Goal: Navigation & Orientation: Find specific page/section

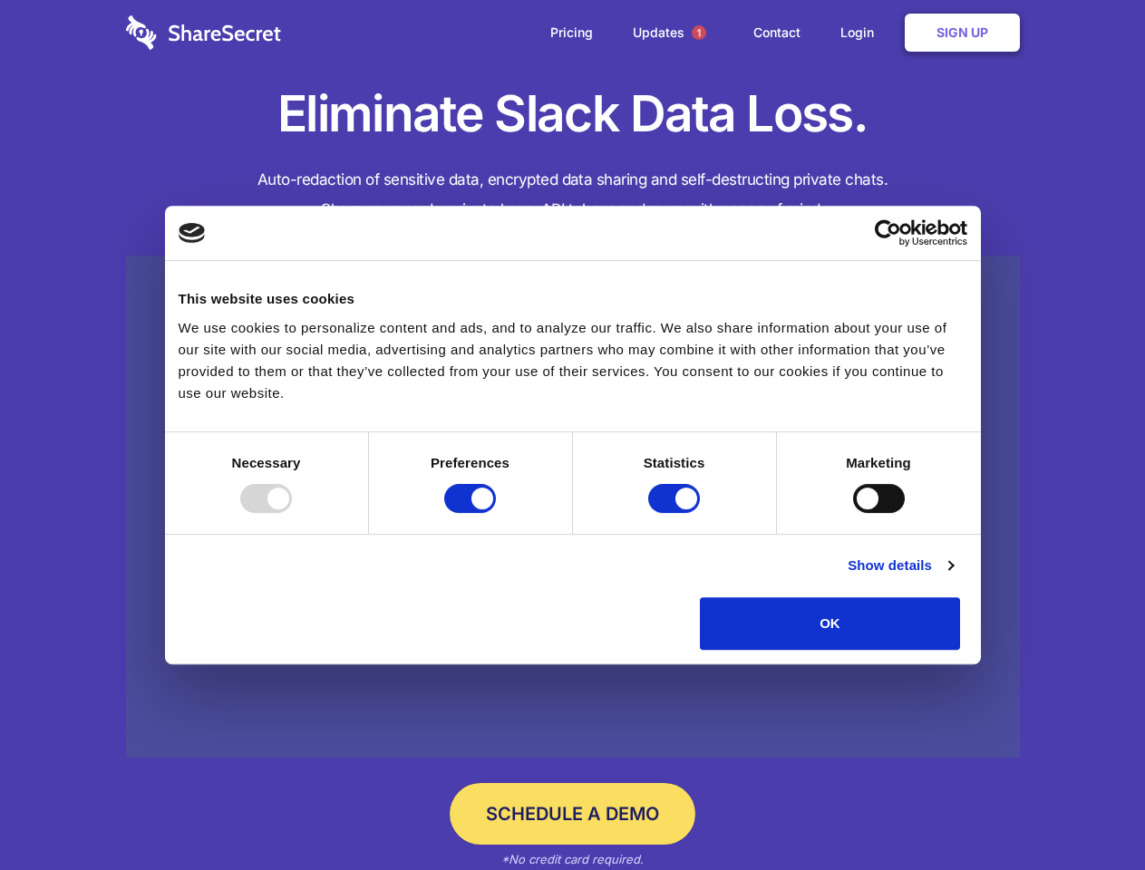
click at [292, 513] on div at bounding box center [266, 498] width 52 height 29
click at [496, 513] on input "Preferences" at bounding box center [470, 498] width 52 height 29
checkbox input "false"
click at [676, 513] on input "Statistics" at bounding box center [674, 498] width 52 height 29
checkbox input "false"
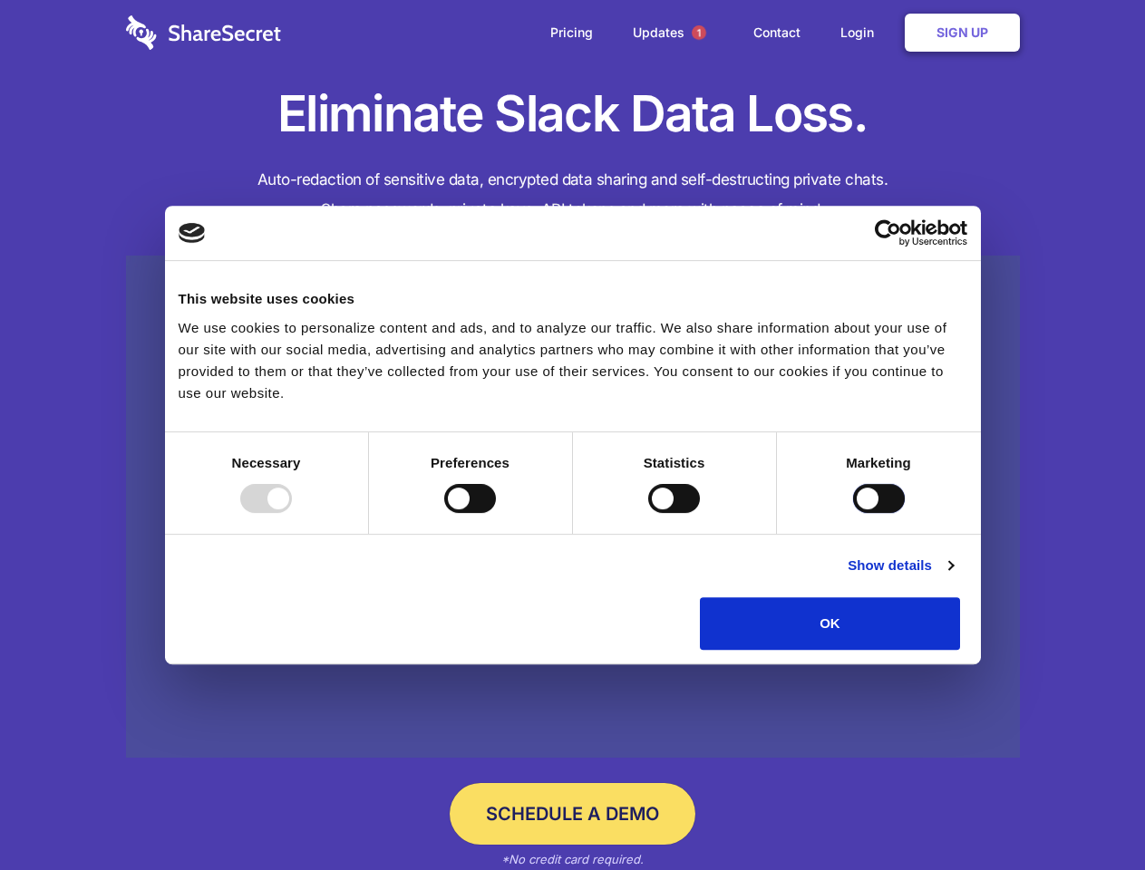
click at [853, 513] on input "Marketing" at bounding box center [879, 498] width 52 height 29
checkbox input "true"
click at [953, 577] on link "Show details" at bounding box center [900, 566] width 105 height 22
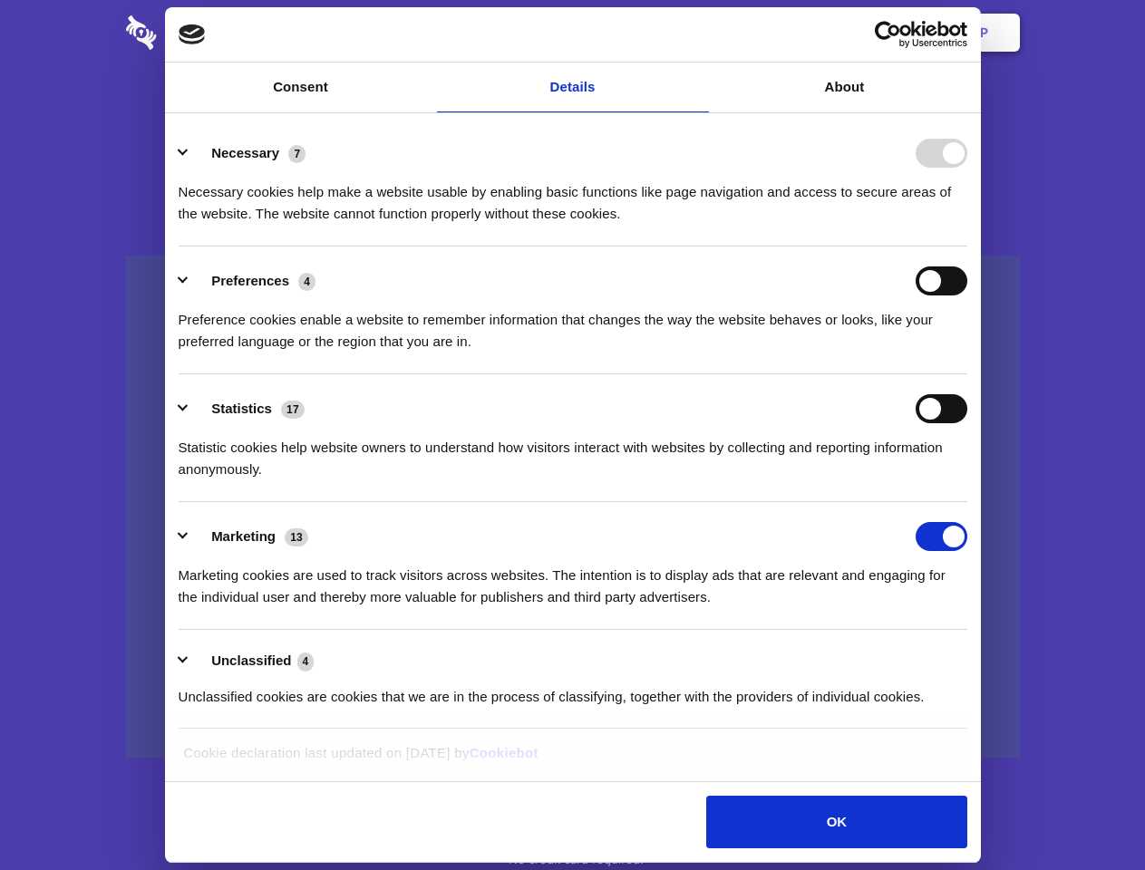
click at [967, 225] on div "Necessary 7 Necessary cookies help make a website usable by enabling basic func…" at bounding box center [573, 182] width 789 height 86
click at [698, 33] on span "1" at bounding box center [699, 32] width 15 height 15
